Goal: Information Seeking & Learning: Find specific page/section

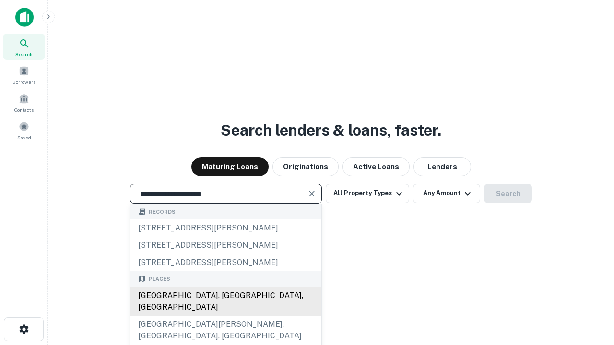
click at [225, 316] on div "Santa Monica, CA, USA" at bounding box center [225, 301] width 191 height 29
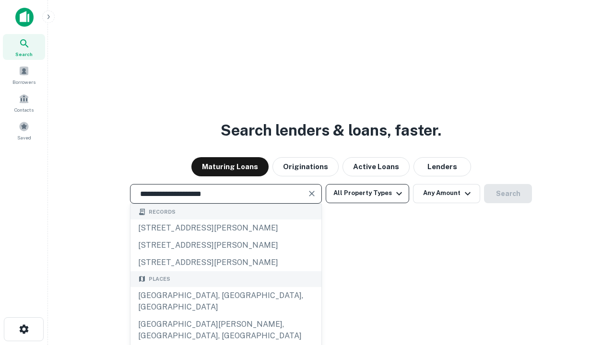
click at [367, 193] on button "All Property Types" at bounding box center [367, 193] width 83 height 19
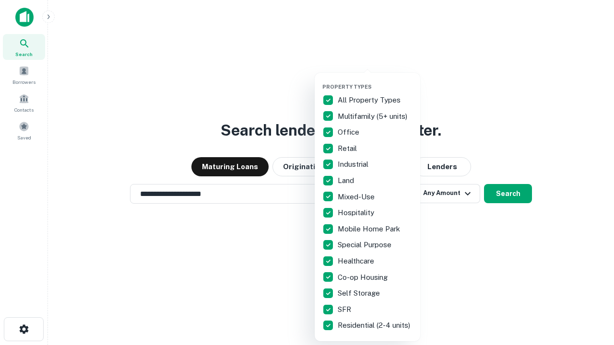
type input "**********"
click at [375, 81] on button "button" at bounding box center [374, 81] width 105 height 0
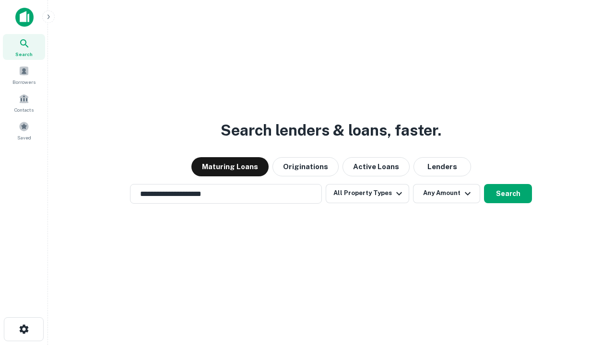
scroll to position [15, 0]
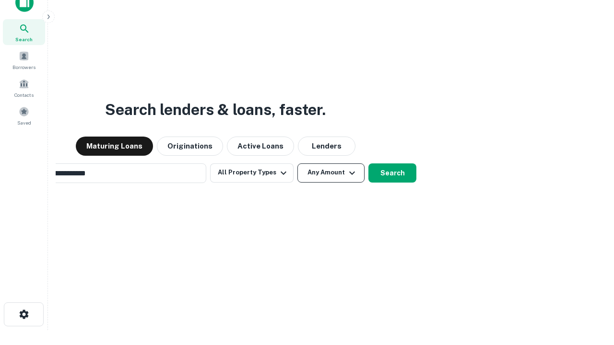
click at [297, 163] on button "Any Amount" at bounding box center [330, 172] width 67 height 19
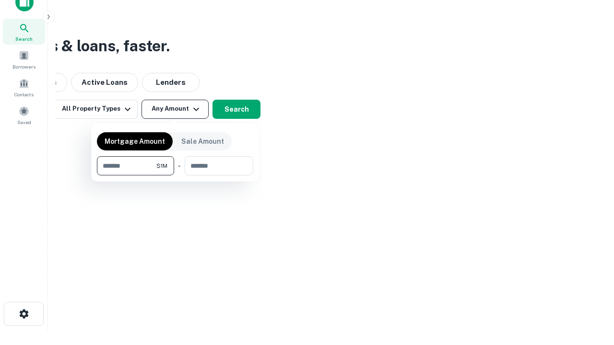
type input "*******"
click at [175, 175] on button "button" at bounding box center [175, 175] width 156 height 0
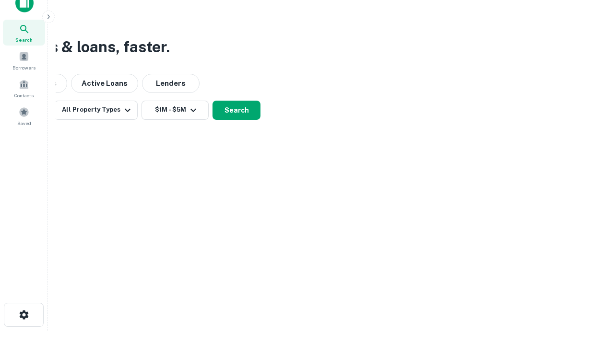
scroll to position [6, 177]
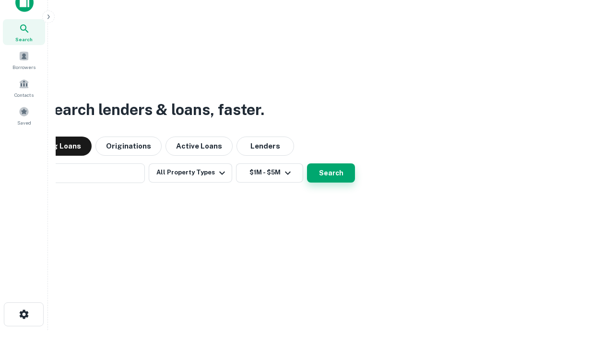
click at [307, 163] on button "Search" at bounding box center [331, 172] width 48 height 19
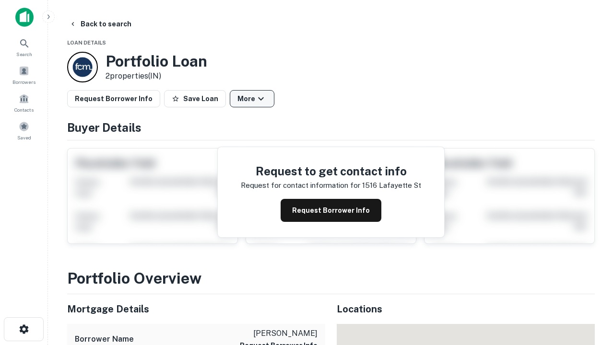
click at [252, 99] on button "More" at bounding box center [252, 98] width 45 height 17
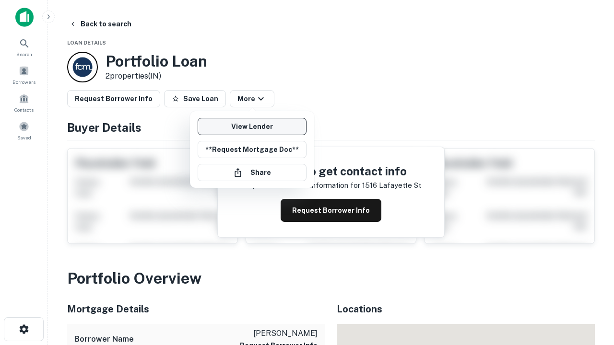
click at [252, 127] on link "View Lender" at bounding box center [252, 126] width 109 height 17
